Goal: Information Seeking & Learning: Learn about a topic

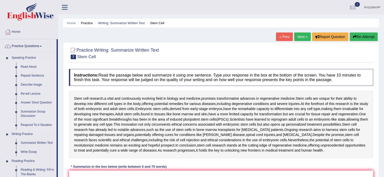
click at [27, 68] on link "Read Aloud" at bounding box center [37, 67] width 38 height 9
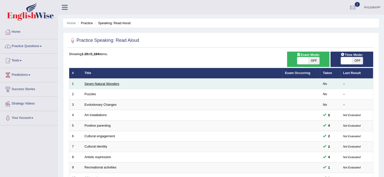
click at [115, 83] on link "Seven Natural Wonders" at bounding box center [102, 84] width 35 height 4
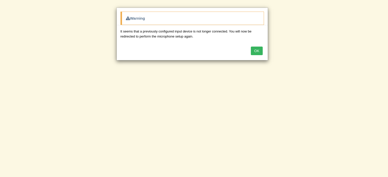
click at [258, 52] on button "OK" at bounding box center [257, 51] width 12 height 9
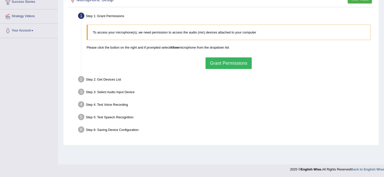
click at [227, 62] on button "Grant Permissions" at bounding box center [229, 64] width 46 height 12
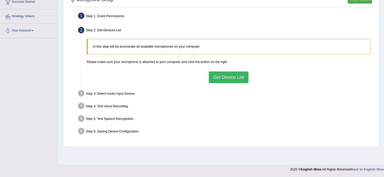
click at [231, 80] on div "In this step will be enumerate all available microphones on your computer Pleas…" at bounding box center [228, 60] width 289 height 49
click at [231, 80] on button "Get Device List" at bounding box center [228, 78] width 39 height 12
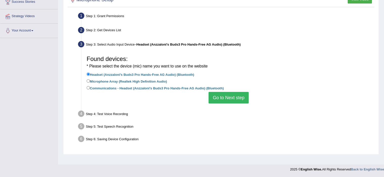
click at [197, 88] on label "Communications - Headset (Anzzaloni's Buds3 Pro Hands-Free AG Audio) (Bluetooth)" at bounding box center [155, 88] width 137 height 6
click at [90, 88] on input "Communications - Headset (Anzzaloni's Buds3 Pro Hands-Free AG Audio) (Bluetooth)" at bounding box center [88, 87] width 3 height 3
radio input "true"
click at [144, 74] on label "Headset (Anzzaloni's Buds3 Pro Hands-Free AG Audio) (Bluetooth)" at bounding box center [141, 75] width 108 height 6
click at [90, 74] on input "Headset (Anzzaloni's Buds3 Pro Hands-Free AG Audio) (Bluetooth)" at bounding box center [88, 74] width 3 height 3
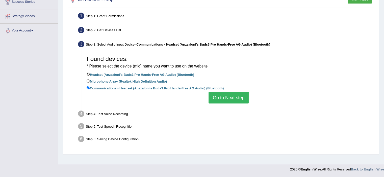
radio input "true"
click at [220, 97] on button "Go to Next step" at bounding box center [229, 98] width 40 height 12
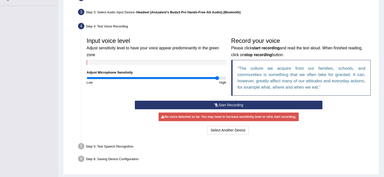
scroll to position [133, 0]
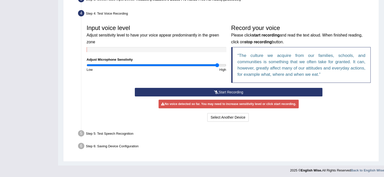
click at [224, 92] on button "Start Recording" at bounding box center [229, 92] width 188 height 9
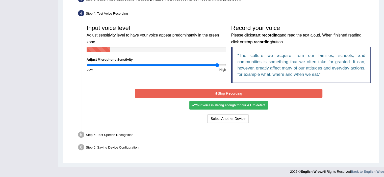
click at [225, 93] on button "Stop Recording" at bounding box center [229, 93] width 188 height 9
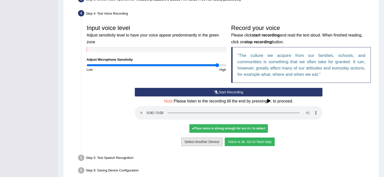
click at [212, 138] on button "Select Another Device" at bounding box center [201, 142] width 41 height 9
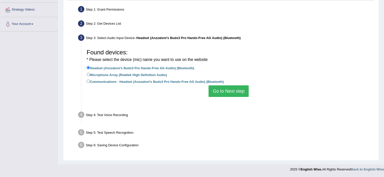
scroll to position [88, 0]
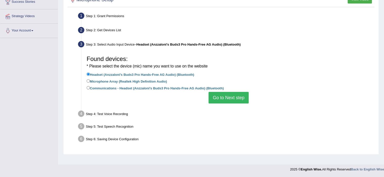
click at [120, 86] on label "Communications - Headset (Anzzaloni's Buds3 Pro Hands-Free AG Audio) (Bluetooth)" at bounding box center [155, 88] width 137 height 6
click at [90, 86] on input "Communications - Headset (Anzzaloni's Buds3 Pro Hands-Free AG Audio) (Bluetooth)" at bounding box center [88, 87] width 3 height 3
radio input "true"
click at [232, 99] on button "Go to Next step" at bounding box center [229, 98] width 40 height 12
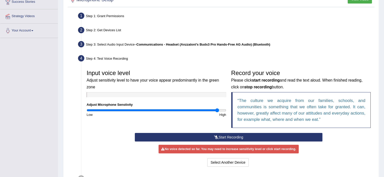
click at [218, 132] on div "Input voice level Adjust sensitivity level to have your voice appear predominan…" at bounding box center [228, 100] width 289 height 66
click at [220, 135] on button "Start Recording" at bounding box center [229, 137] width 188 height 9
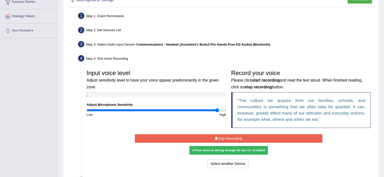
click at [229, 140] on button "Stop Recording" at bounding box center [229, 139] width 188 height 9
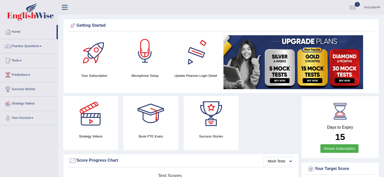
click at [149, 57] on div at bounding box center [144, 52] width 35 height 35
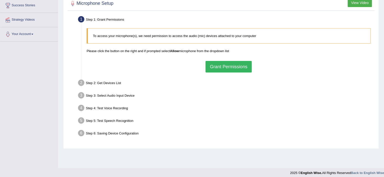
click at [229, 64] on button "Grant Permissions" at bounding box center [229, 67] width 46 height 12
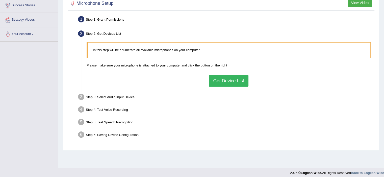
click at [227, 78] on button "Get Device List" at bounding box center [228, 81] width 39 height 12
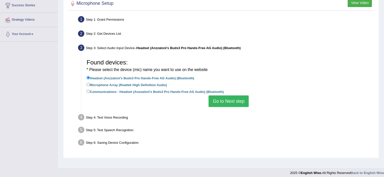
drag, startPoint x: 146, startPoint y: 91, endPoint x: 148, endPoint y: 91, distance: 2.5
click at [146, 91] on label "Communications - Headset (Anzzaloni's Buds3 Pro Hands-Free AG Audio) (Bluetooth)" at bounding box center [155, 92] width 137 height 6
click at [90, 91] on input "Communications - Headset (Anzzaloni's Buds3 Pro Hands-Free AG Audio) (Bluetooth)" at bounding box center [88, 91] width 3 height 3
radio input "true"
click at [242, 105] on button "Go to Next step" at bounding box center [229, 102] width 40 height 12
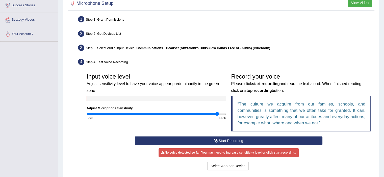
click at [223, 138] on button "Start Recording" at bounding box center [229, 141] width 188 height 9
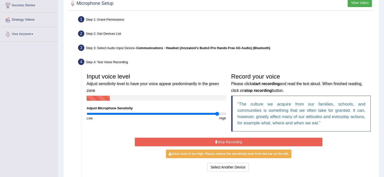
click at [225, 142] on button "Stop Recording" at bounding box center [229, 142] width 188 height 9
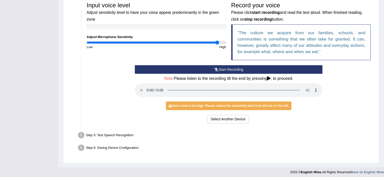
scroll to position [158, 0]
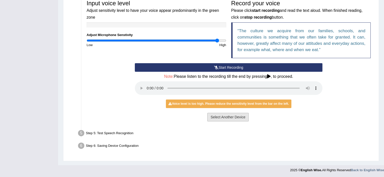
click at [213, 116] on button "Select Another Device" at bounding box center [227, 117] width 41 height 9
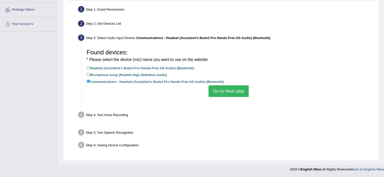
scroll to position [88, 0]
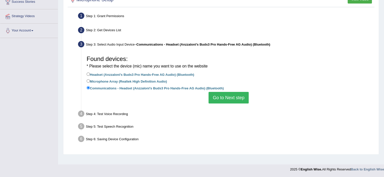
click at [226, 98] on button "Go to Next step" at bounding box center [229, 98] width 40 height 12
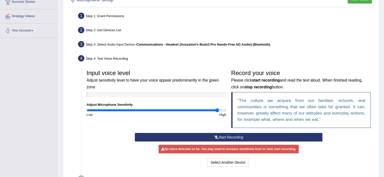
click at [220, 135] on button "Start Recording" at bounding box center [229, 137] width 188 height 9
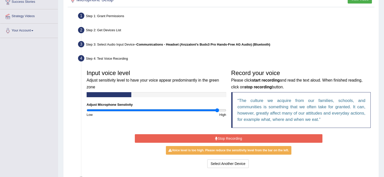
click at [230, 140] on button "Stop Recording" at bounding box center [229, 139] width 188 height 9
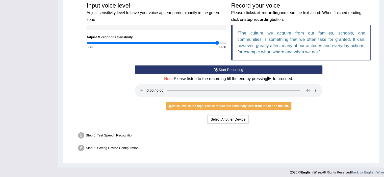
scroll to position [158, 0]
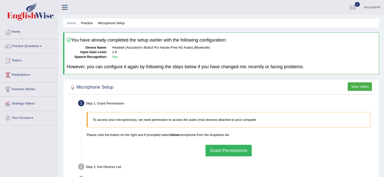
click at [241, 149] on button "Grant Permissions" at bounding box center [229, 151] width 46 height 12
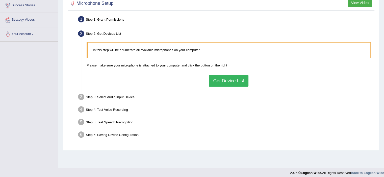
click at [237, 82] on button "Get Device List" at bounding box center [228, 81] width 39 height 12
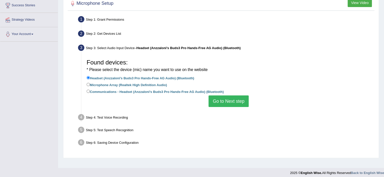
drag, startPoint x: 160, startPoint y: 90, endPoint x: 172, endPoint y: 95, distance: 13.6
click at [160, 90] on label "Communications - Headset (Anzzaloni's Buds3 Pro Hands-Free AG Audio) (Bluetooth)" at bounding box center [155, 92] width 137 height 6
click at [90, 90] on input "Communications - Headset (Anzzaloni's Buds3 Pro Hands-Free AG Audio) (Bluetooth)" at bounding box center [88, 91] width 3 height 3
radio input "true"
click at [224, 101] on button "Go to Next step" at bounding box center [229, 102] width 40 height 12
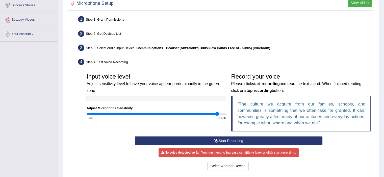
click at [230, 141] on button "Start Recording" at bounding box center [229, 141] width 188 height 9
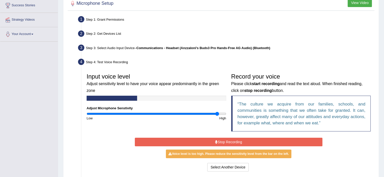
click at [238, 141] on button "Stop Recording" at bounding box center [229, 142] width 188 height 9
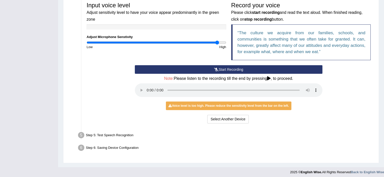
scroll to position [158, 0]
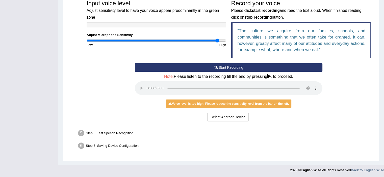
click at [204, 67] on button "Start Recording" at bounding box center [229, 67] width 188 height 9
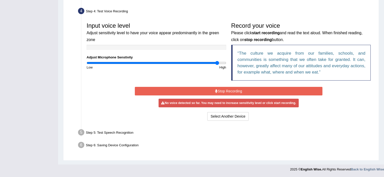
scroll to position [134, 0]
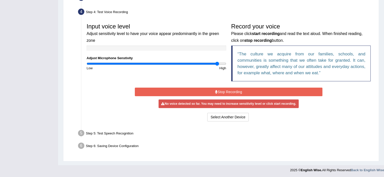
click at [240, 92] on button "Stop Recording" at bounding box center [229, 92] width 188 height 9
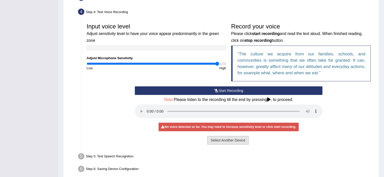
drag, startPoint x: 222, startPoint y: 135, endPoint x: 223, endPoint y: 140, distance: 5.8
click at [223, 139] on div "Start Recording Stop Recording Note: Please listen to the recording till the en…" at bounding box center [228, 117] width 193 height 60
click at [223, 140] on button "Select Another Device" at bounding box center [227, 140] width 41 height 9
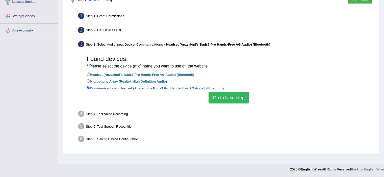
scroll to position [88, 0]
click at [152, 73] on label "Headset (Anzzaloni's Buds3 Pro Hands-Free AG Audio) (Bluetooth)" at bounding box center [141, 75] width 108 height 6
click at [90, 73] on input "Headset (Anzzaloni's Buds3 Pro Hands-Free AG Audio) (Bluetooth)" at bounding box center [88, 74] width 3 height 3
radio input "true"
click at [224, 97] on button "Go to Next step" at bounding box center [229, 98] width 40 height 12
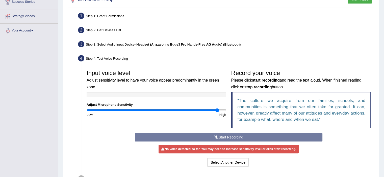
click at [207, 134] on button "Start Recording" at bounding box center [229, 137] width 188 height 9
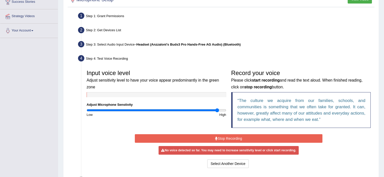
click at [213, 139] on button "Stop Recording" at bounding box center [229, 139] width 188 height 9
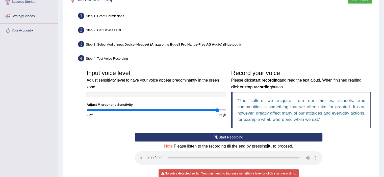
click at [231, 141] on button "Start Recording" at bounding box center [229, 137] width 188 height 9
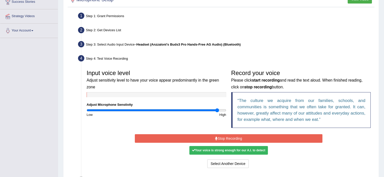
click at [231, 137] on button "Stop Recording" at bounding box center [229, 139] width 188 height 9
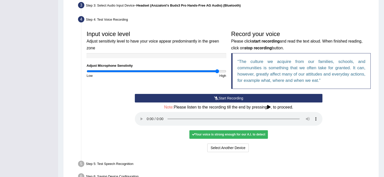
scroll to position [158, 0]
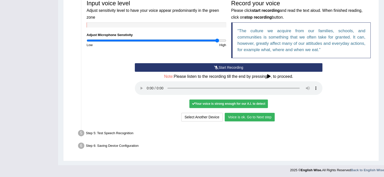
click at [252, 118] on button "Voice is ok. Go to Next step" at bounding box center [250, 117] width 50 height 9
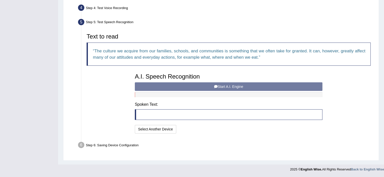
scroll to position [137, 0]
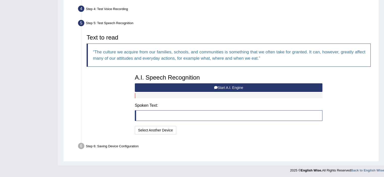
click at [191, 87] on button "Start A.I. Engine" at bounding box center [229, 88] width 188 height 9
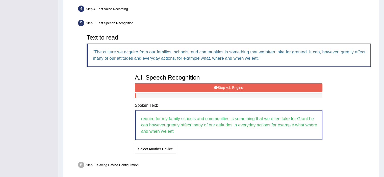
click at [192, 88] on button "Stop A.I. Engine" at bounding box center [229, 88] width 188 height 9
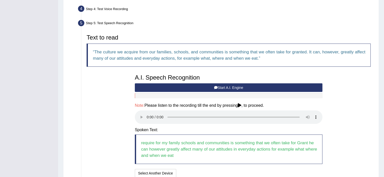
scroll to position [181, 0]
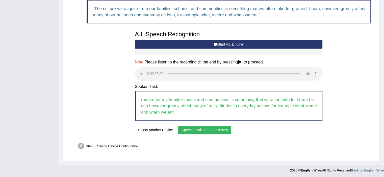
click at [217, 128] on button "Speech is ok. Go to Last step" at bounding box center [204, 130] width 53 height 9
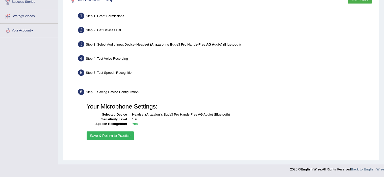
scroll to position [88, 0]
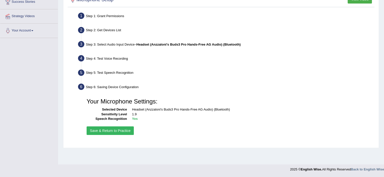
drag, startPoint x: 106, startPoint y: 126, endPoint x: 108, endPoint y: 129, distance: 3.3
click at [108, 127] on div "Your Microphone Settings: Selected Device Headset (Anzzaloni's Buds3 Pro Hands-…" at bounding box center [228, 116] width 289 height 46
click at [108, 129] on button "Save & Return to Practice" at bounding box center [110, 131] width 47 height 9
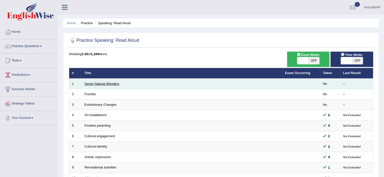
click at [106, 85] on link "Seven Natural Wonders" at bounding box center [102, 84] width 35 height 4
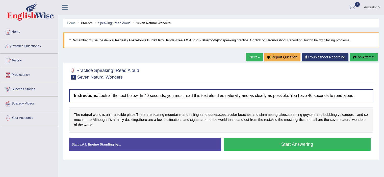
click at [275, 145] on button "Start Answering" at bounding box center [297, 144] width 147 height 13
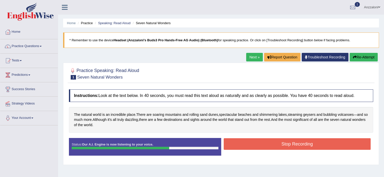
click at [274, 145] on button "Stop Recording" at bounding box center [297, 145] width 147 height 12
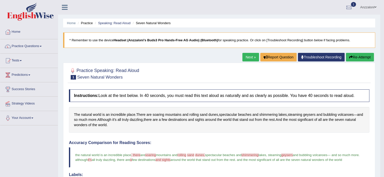
click at [254, 57] on link "Next »" at bounding box center [250, 57] width 17 height 9
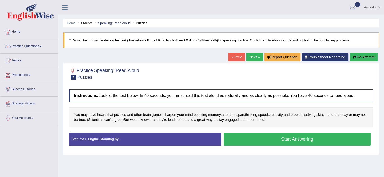
click at [263, 139] on button "Start Answering" at bounding box center [297, 139] width 147 height 13
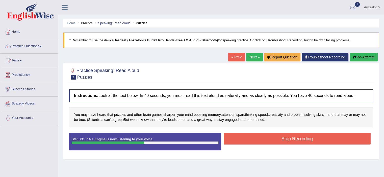
click at [263, 139] on button "Stop Recording" at bounding box center [297, 139] width 147 height 12
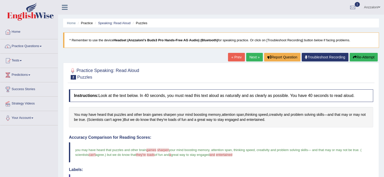
click at [250, 56] on link "Next »" at bounding box center [254, 57] width 17 height 9
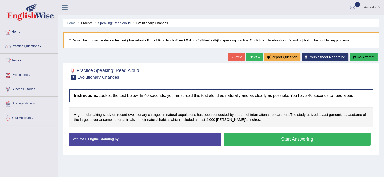
click at [267, 140] on button "Start Answering" at bounding box center [297, 139] width 147 height 13
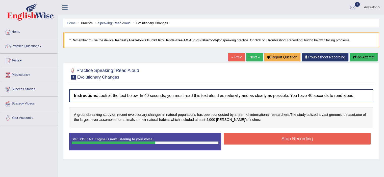
click at [267, 140] on button "Stop Recording" at bounding box center [297, 139] width 147 height 12
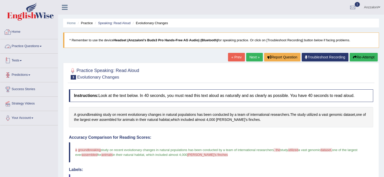
click at [35, 45] on link "Practice Questions" at bounding box center [29, 45] width 58 height 13
